Goal: Task Accomplishment & Management: Complete application form

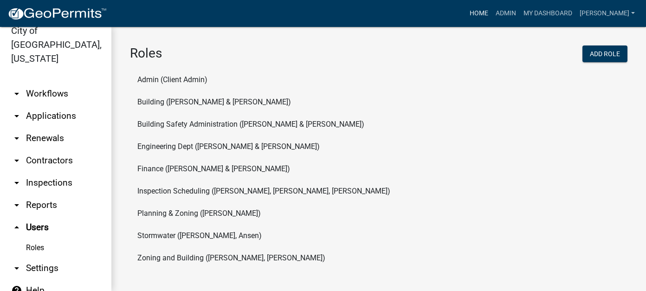
click at [492, 14] on link "Home" at bounding box center [479, 14] width 26 height 18
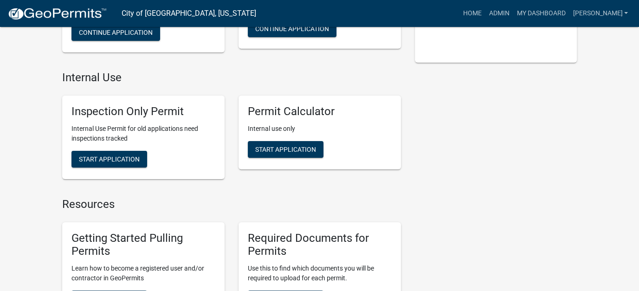
scroll to position [186, 0]
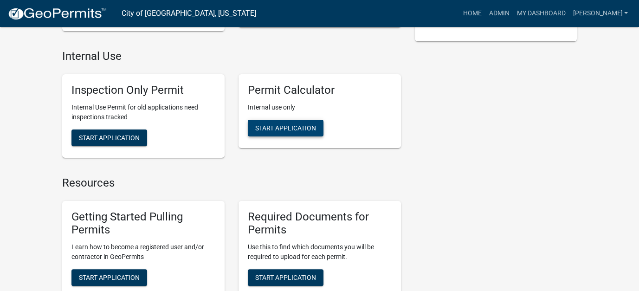
click at [322, 129] on button "Start Application" at bounding box center [286, 128] width 76 height 17
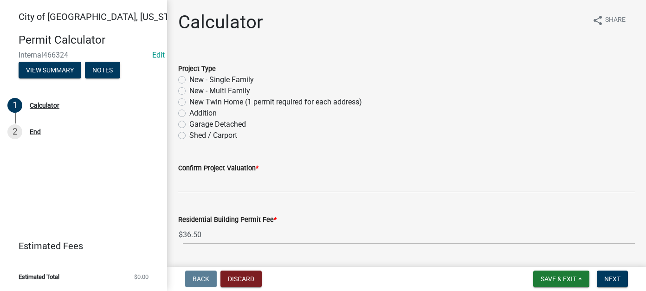
click at [189, 79] on label "New - Single Family" at bounding box center [221, 79] width 64 height 11
click at [189, 79] on input "New - Single Family" at bounding box center [192, 77] width 6 height 6
radio input "true"
click at [189, 93] on label "New - Multi Family" at bounding box center [219, 90] width 61 height 11
click at [189, 91] on input "New - Multi Family" at bounding box center [192, 88] width 6 height 6
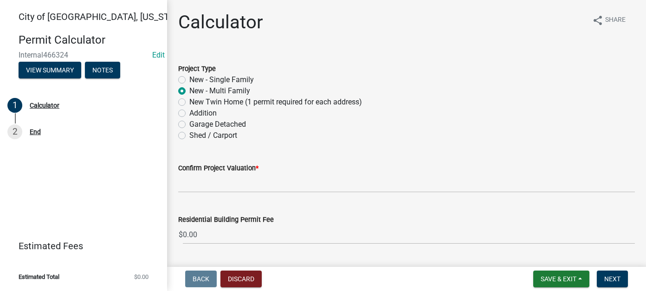
radio input "true"
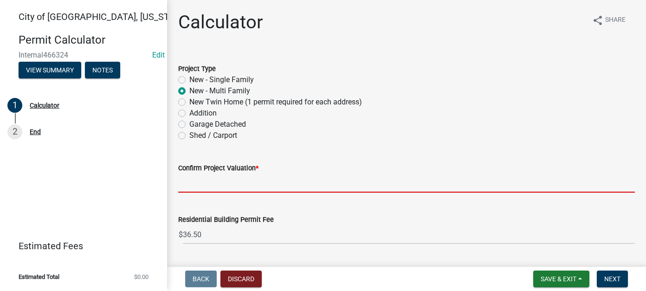
click at [211, 187] on input "text" at bounding box center [406, 183] width 457 height 19
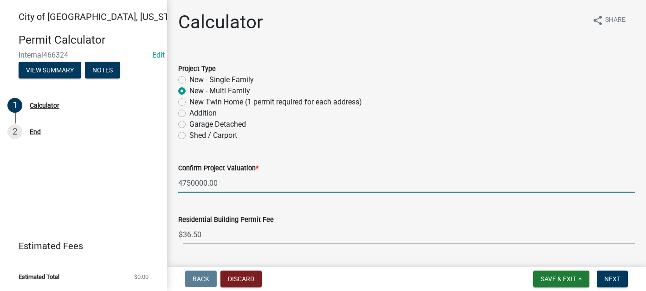
type input "4750000"
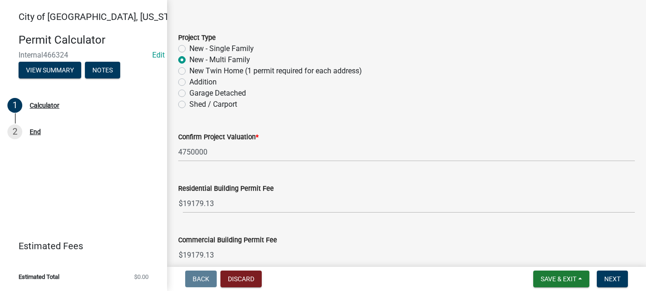
scroll to position [46, 0]
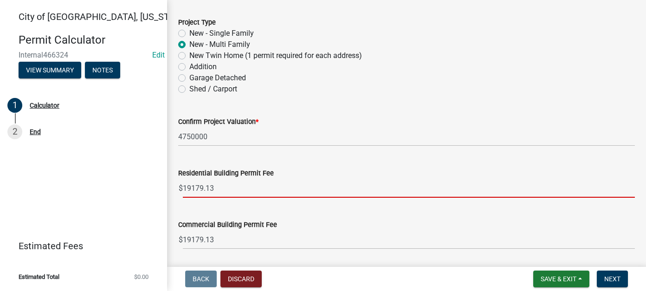
drag, startPoint x: 217, startPoint y: 188, endPoint x: 176, endPoint y: 188, distance: 40.8
click at [176, 188] on div "Residential Building Permit Fee $ 19179.13" at bounding box center [406, 175] width 470 height 43
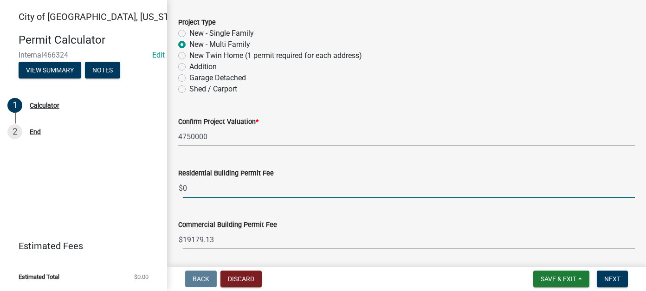
type input "0"
click at [206, 211] on div "Commercial Building Permit Fee $ 19179.13" at bounding box center [406, 227] width 457 height 43
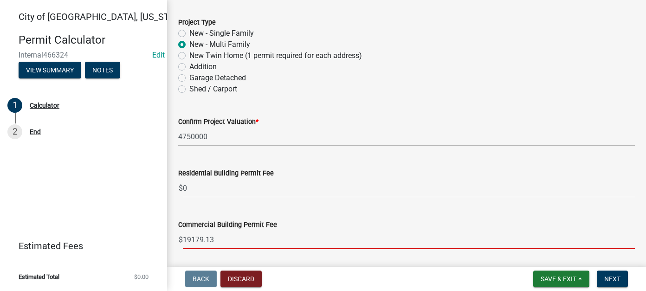
click at [222, 235] on input "19179.13" at bounding box center [409, 239] width 452 height 19
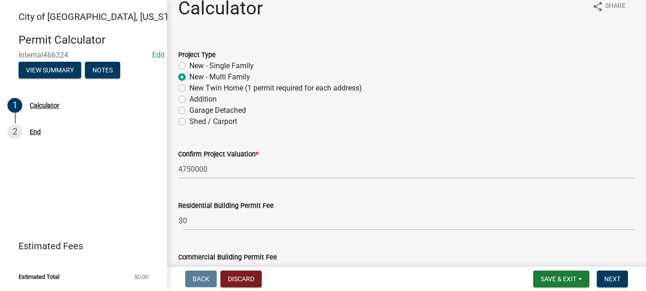
scroll to position [0, 0]
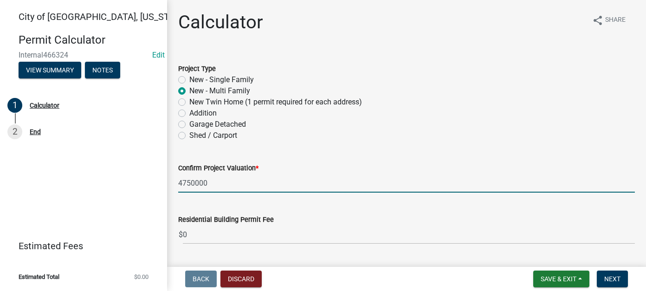
drag, startPoint x: 219, startPoint y: 179, endPoint x: 113, endPoint y: 177, distance: 105.3
click at [113, 177] on div "[GEOGRAPHIC_DATA], [US_STATE] Permit Calculator Internal466324 Edit View Summar…" at bounding box center [323, 145] width 646 height 291
type input "6300000"
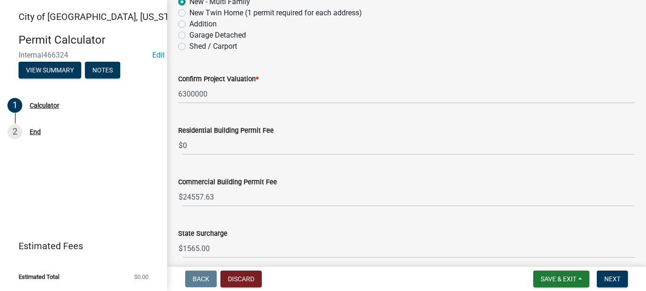
scroll to position [93, 0]
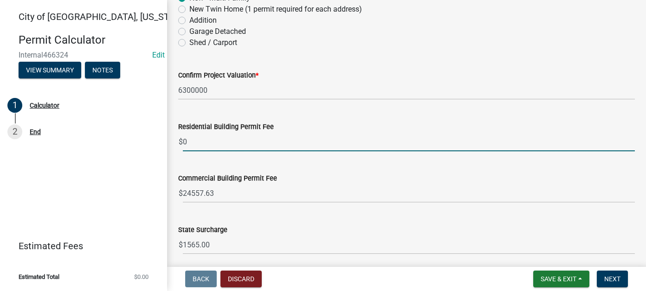
click at [196, 141] on input "0" at bounding box center [409, 141] width 452 height 19
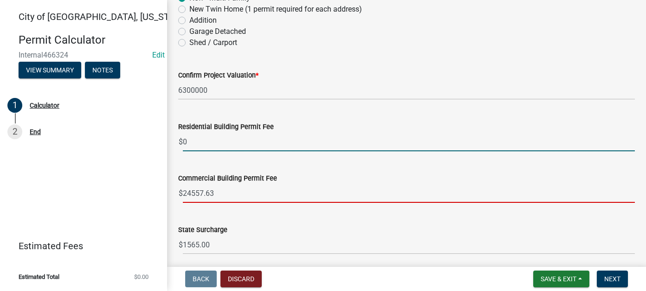
click at [238, 192] on input "24557.63" at bounding box center [409, 193] width 452 height 19
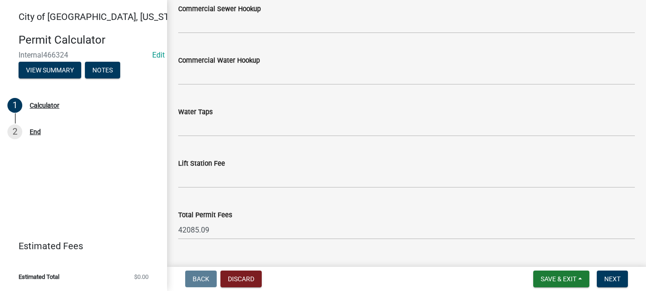
scroll to position [695, 0]
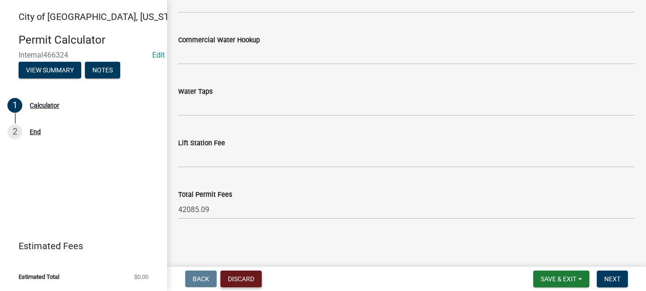
click at [238, 277] on button "Discard" at bounding box center [240, 278] width 41 height 17
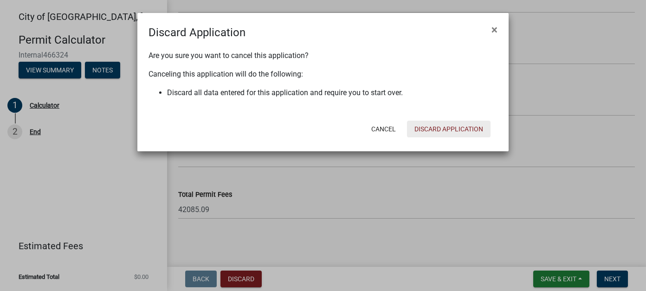
click at [433, 130] on button "Discard Application" at bounding box center [449, 129] width 84 height 17
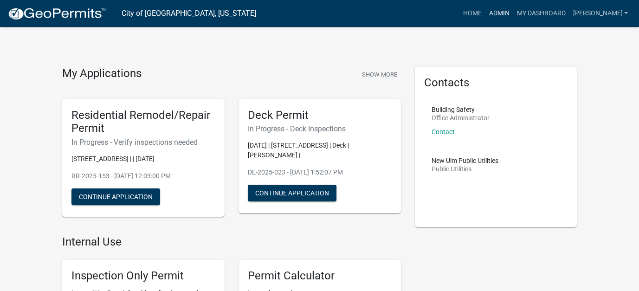
click at [513, 11] on link "Admin" at bounding box center [499, 14] width 28 height 18
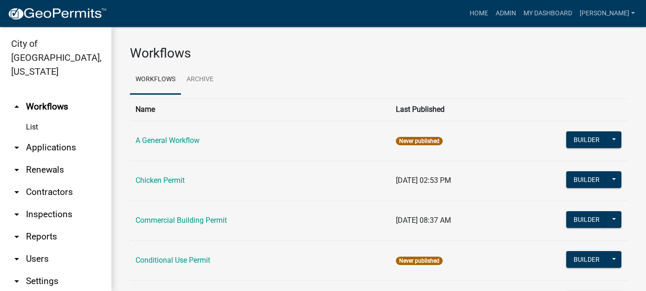
click at [49, 136] on link "arrow_drop_down Applications" at bounding box center [55, 147] width 111 height 22
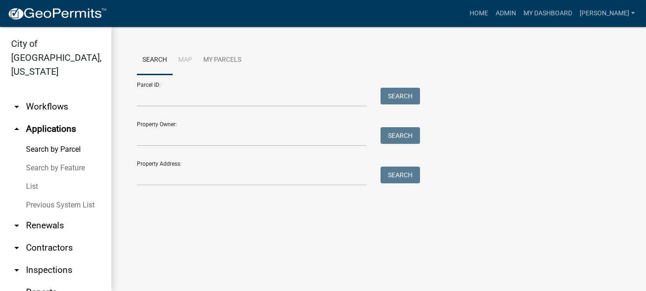
click at [28, 177] on link "List" at bounding box center [55, 186] width 111 height 19
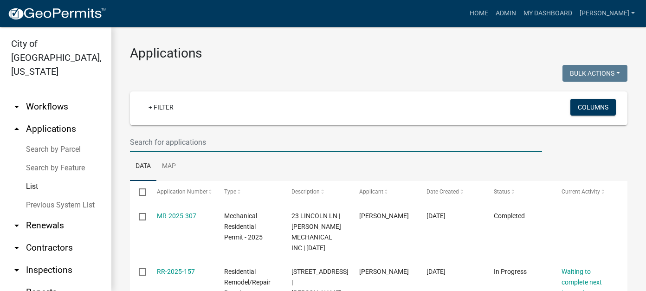
click at [187, 144] on input "text" at bounding box center [336, 142] width 412 height 19
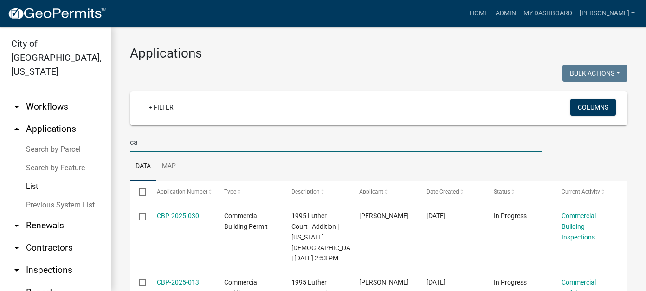
type input "c"
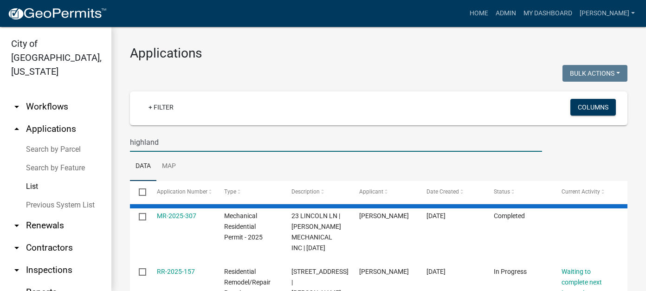
type input "highland"
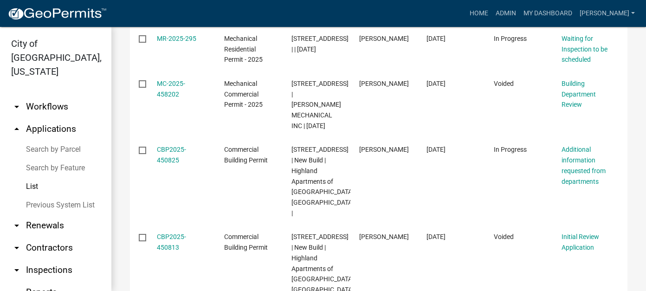
scroll to position [278, 0]
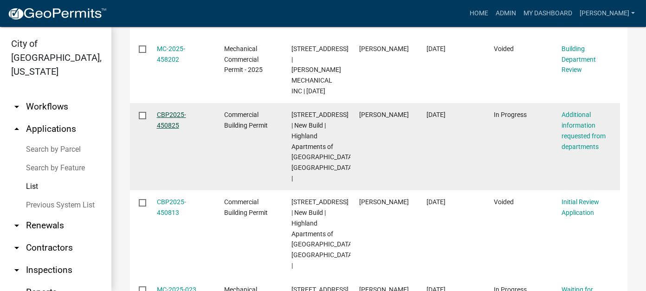
click at [171, 129] on link "CBP2025-450825" at bounding box center [171, 120] width 29 height 18
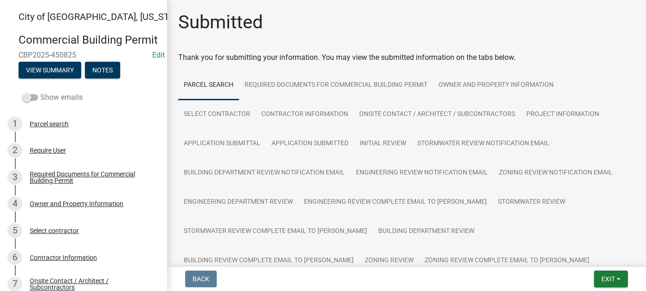
click at [37, 101] on span at bounding box center [30, 97] width 16 height 6
click at [40, 92] on input "Show emails" at bounding box center [40, 92] width 0 height 0
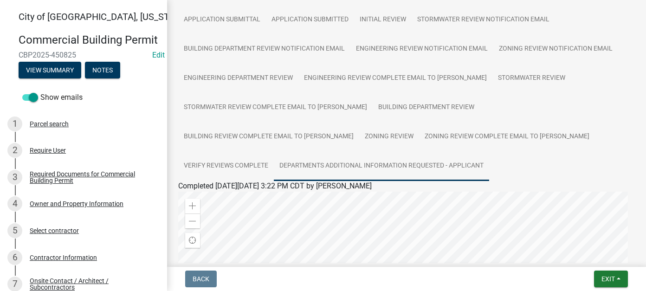
scroll to position [139, 0]
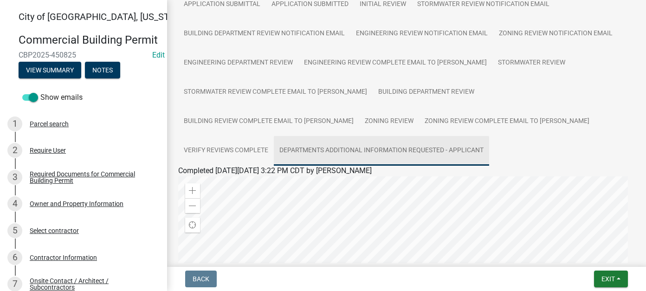
click at [291, 149] on link "Departments Additional Information Requested - Applicant" at bounding box center [381, 151] width 215 height 30
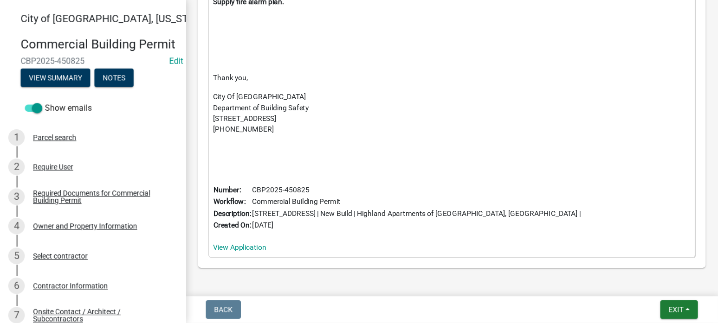
scroll to position [371, 0]
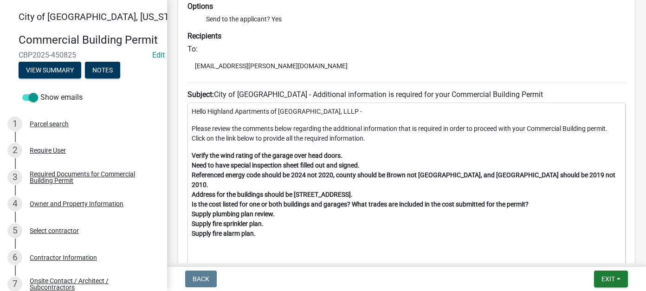
click at [419, 57] on ul "[EMAIL_ADDRESS][PERSON_NAME][DOMAIN_NAME]" at bounding box center [406, 66] width 438 height 18
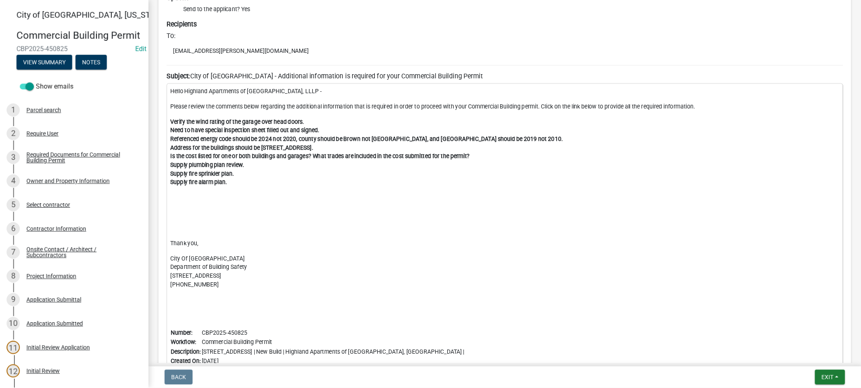
scroll to position [313, 0]
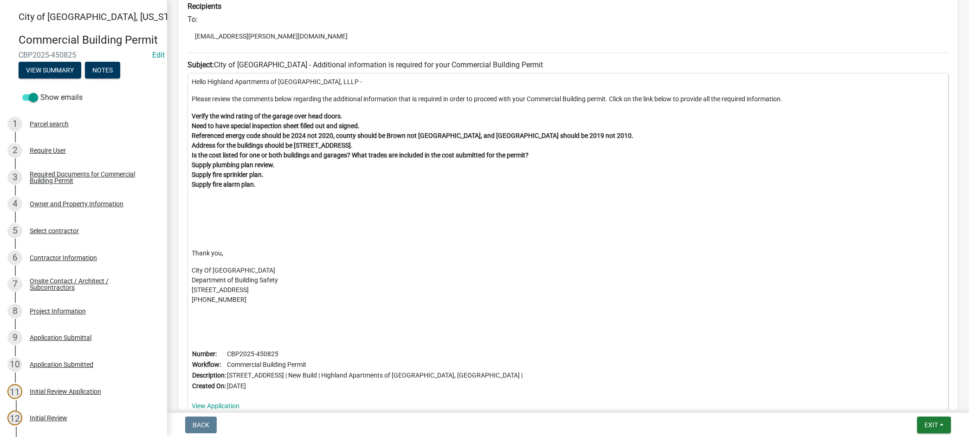
click at [637, 217] on p at bounding box center [568, 219] width 753 height 10
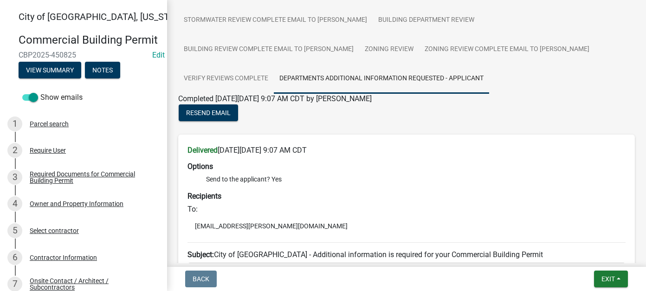
scroll to position [165, 0]
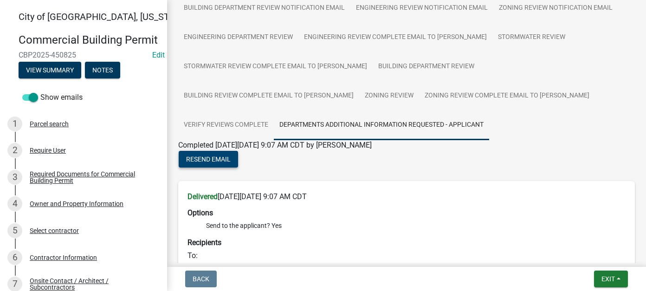
click at [216, 161] on span "Resend Email" at bounding box center [208, 158] width 45 height 7
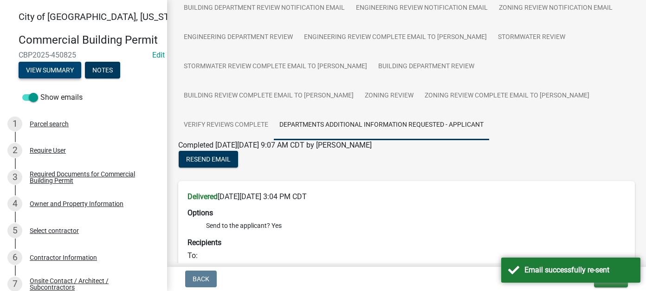
click at [46, 78] on button "View Summary" at bounding box center [50, 70] width 63 height 17
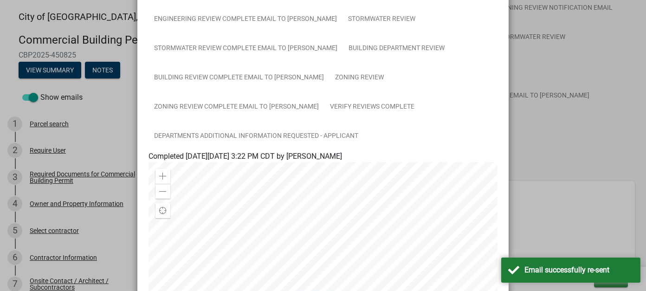
scroll to position [456, 0]
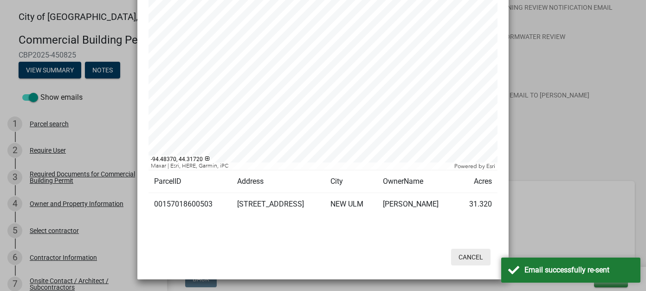
click at [465, 256] on button "Cancel" at bounding box center [470, 257] width 39 height 17
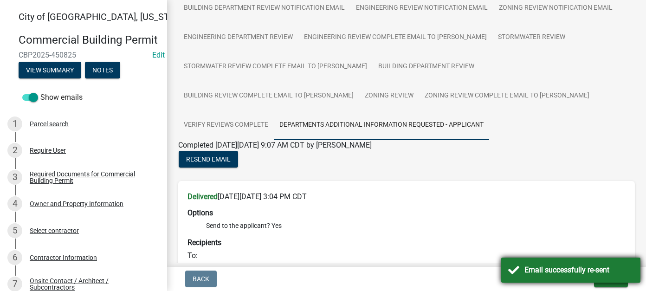
click at [556, 265] on div "Email successfully re-sent" at bounding box center [578, 269] width 109 height 11
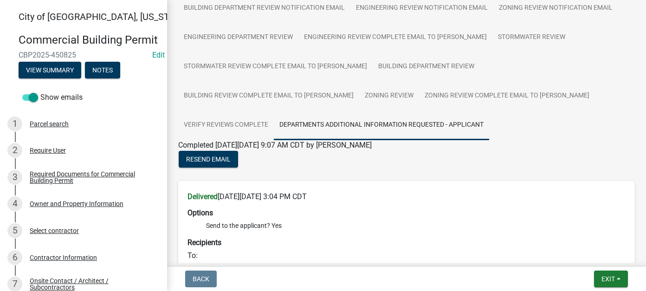
click at [303, 123] on link "Departments Additional Information Requested - Applicant" at bounding box center [381, 125] width 215 height 30
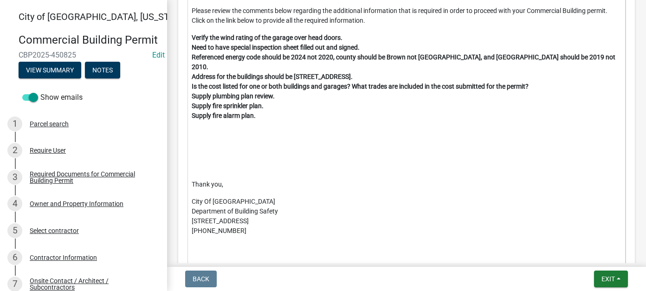
scroll to position [1128, 0]
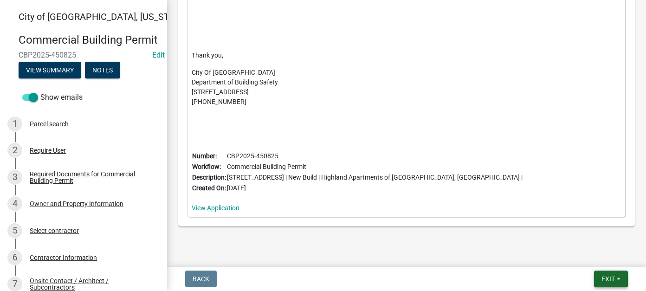
click at [613, 280] on span "Exit" at bounding box center [607, 278] width 13 height 7
click at [590, 254] on button "Save & Exit" at bounding box center [590, 255] width 74 height 22
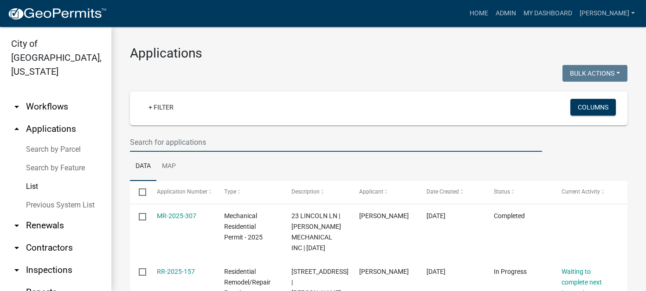
click at [179, 139] on input "text" at bounding box center [336, 142] width 412 height 19
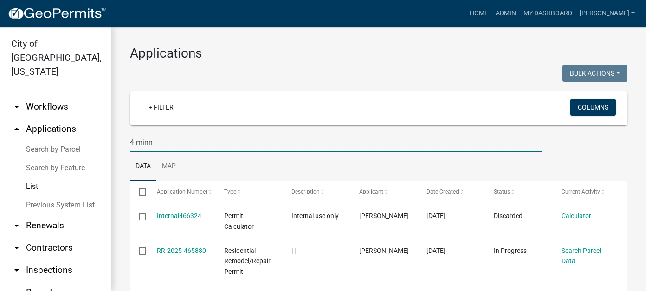
type input "4 minn"
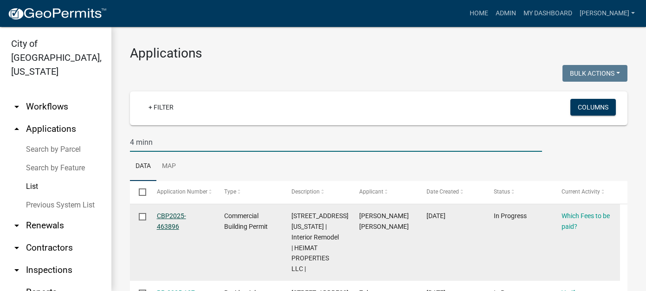
click at [163, 214] on link "CBP2025-463896" at bounding box center [171, 221] width 29 height 18
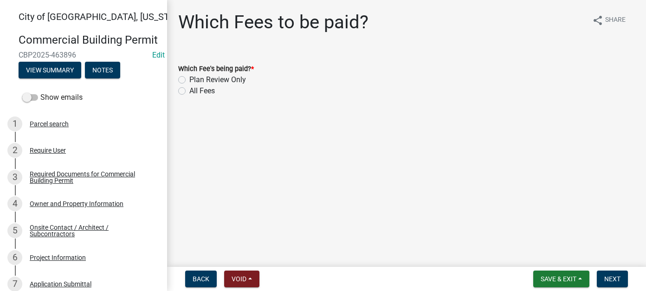
click at [189, 91] on label "All Fees" at bounding box center [202, 90] width 26 height 11
click at [189, 91] on input "All Fees" at bounding box center [192, 88] width 6 height 6
radio input "true"
click at [601, 277] on button "Next" at bounding box center [612, 278] width 31 height 17
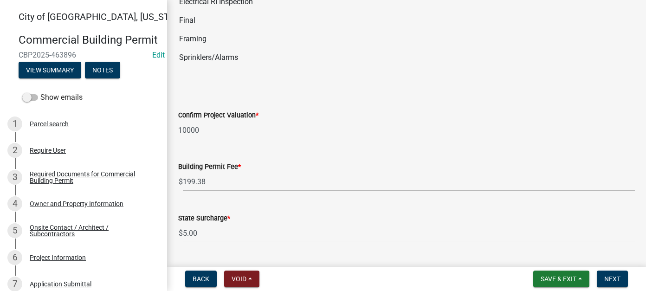
scroll to position [186, 0]
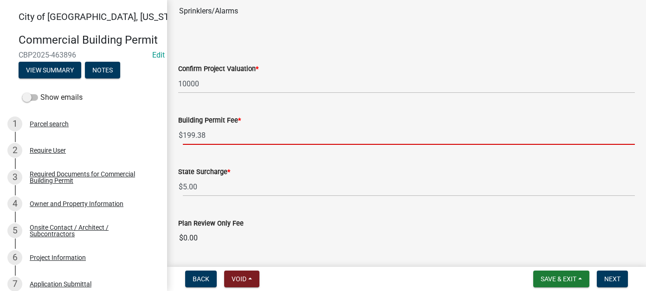
click at [212, 134] on input "199.38" at bounding box center [409, 135] width 452 height 19
click at [223, 237] on input "$0.00" at bounding box center [406, 238] width 457 height 19
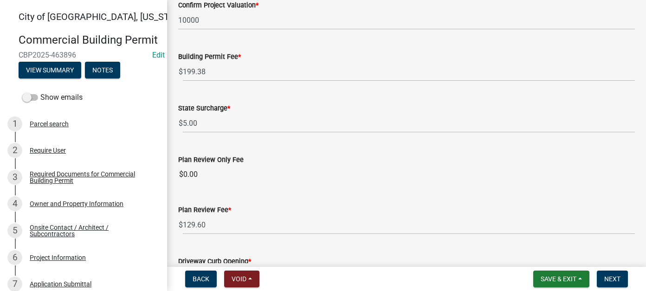
scroll to position [278, 0]
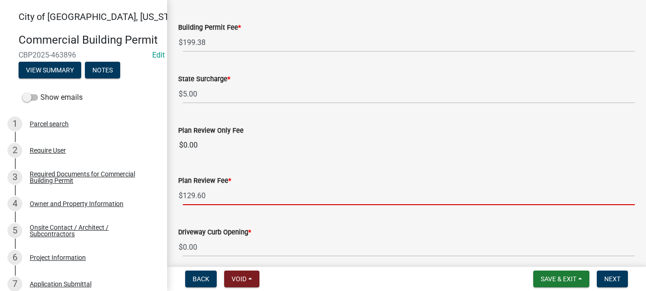
click at [219, 192] on input "129.60" at bounding box center [409, 195] width 452 height 19
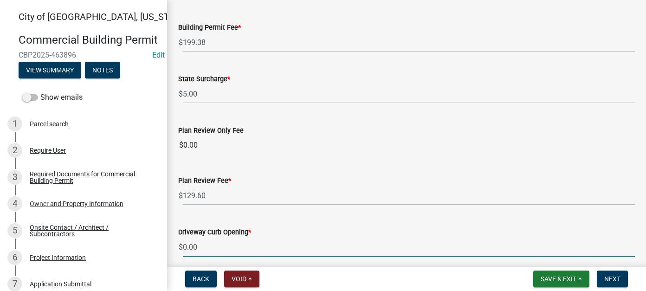
click at [216, 245] on input "0.00" at bounding box center [409, 247] width 452 height 19
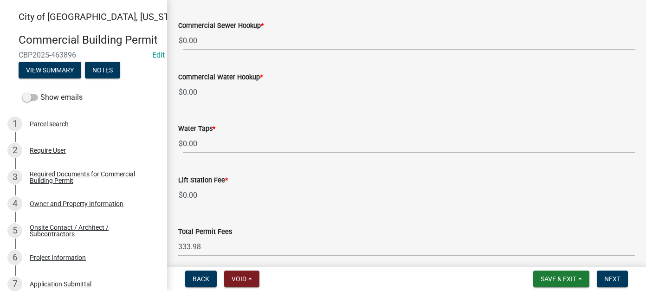
scroll to position [777, 0]
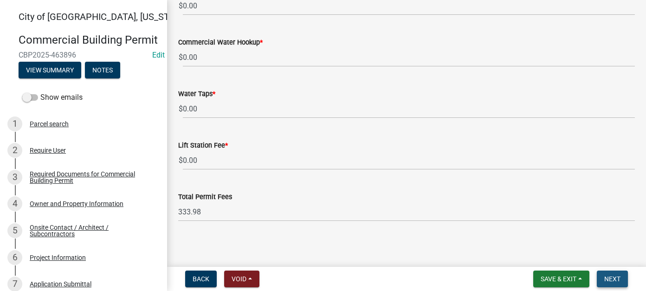
click at [611, 276] on span "Next" at bounding box center [612, 278] width 16 height 7
